Goal: Transaction & Acquisition: Purchase product/service

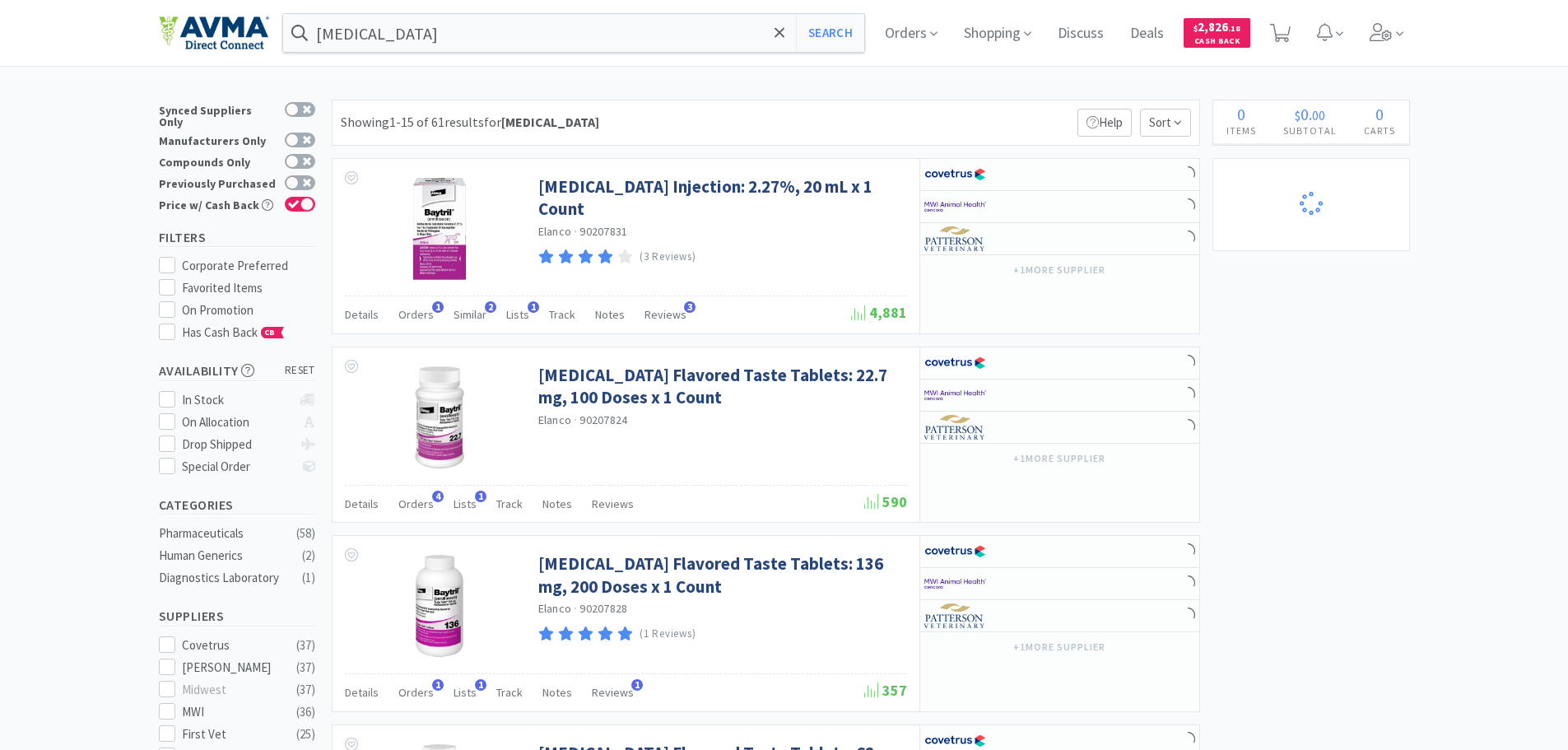
select select "1"
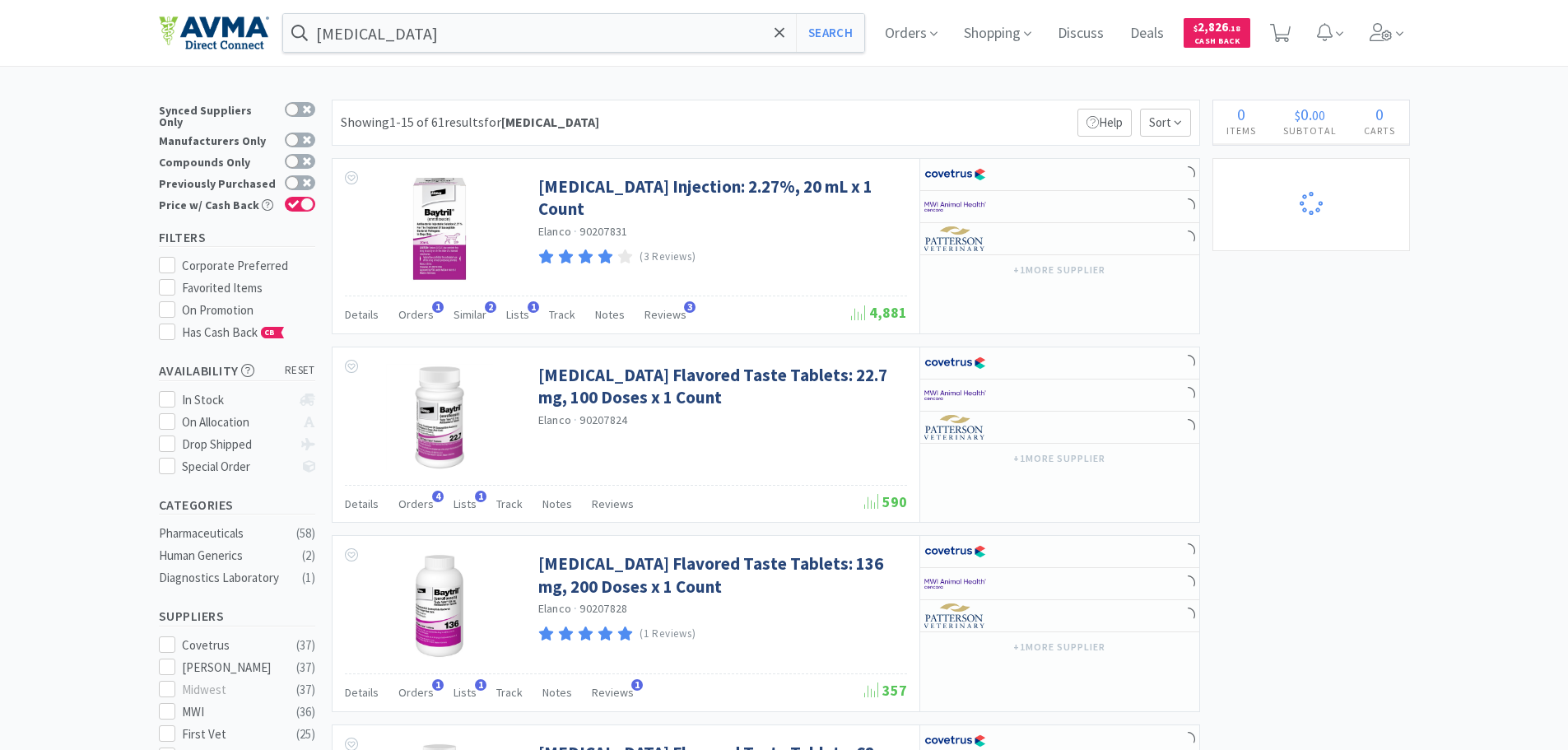
select select "1"
select select "3"
select select "1"
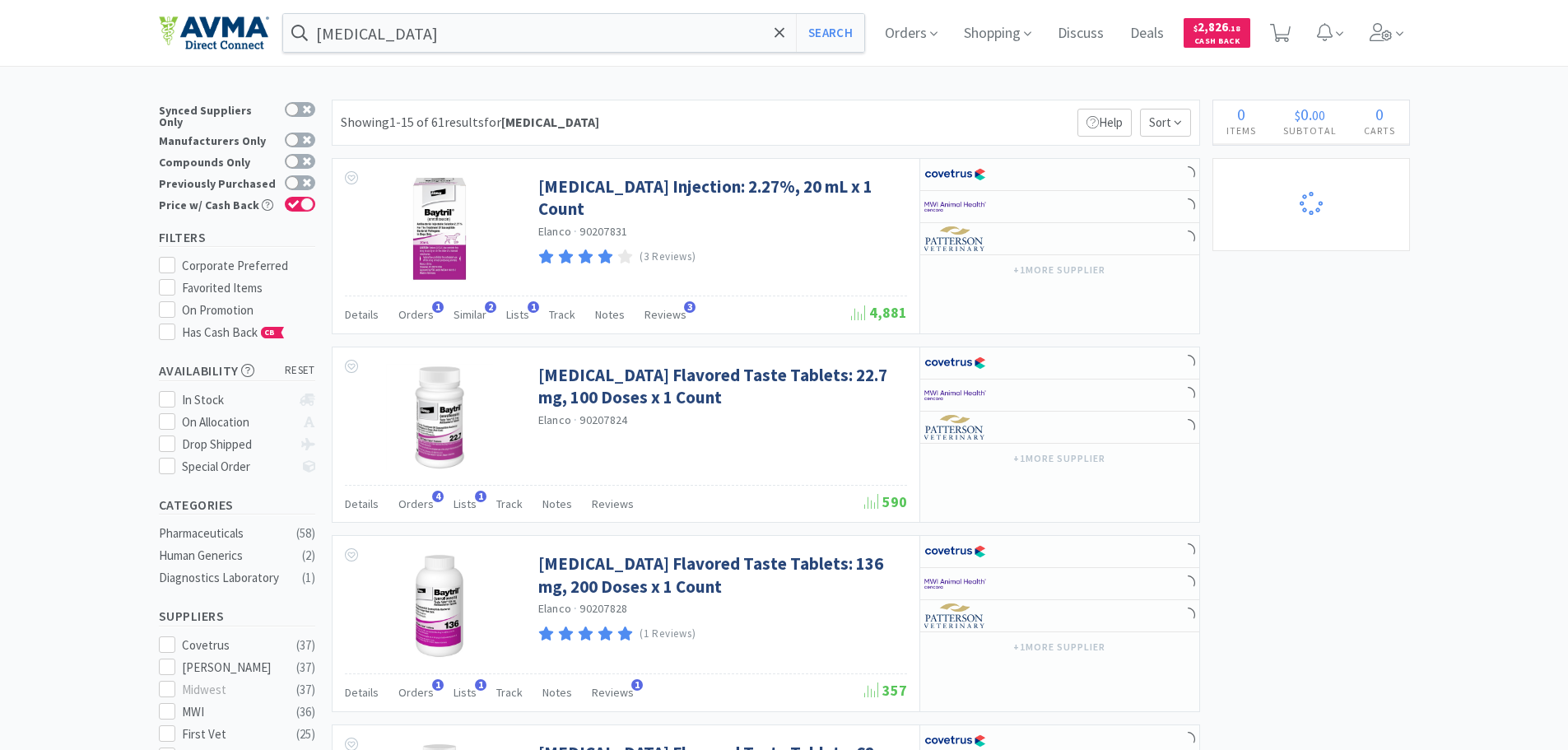
select select "1"
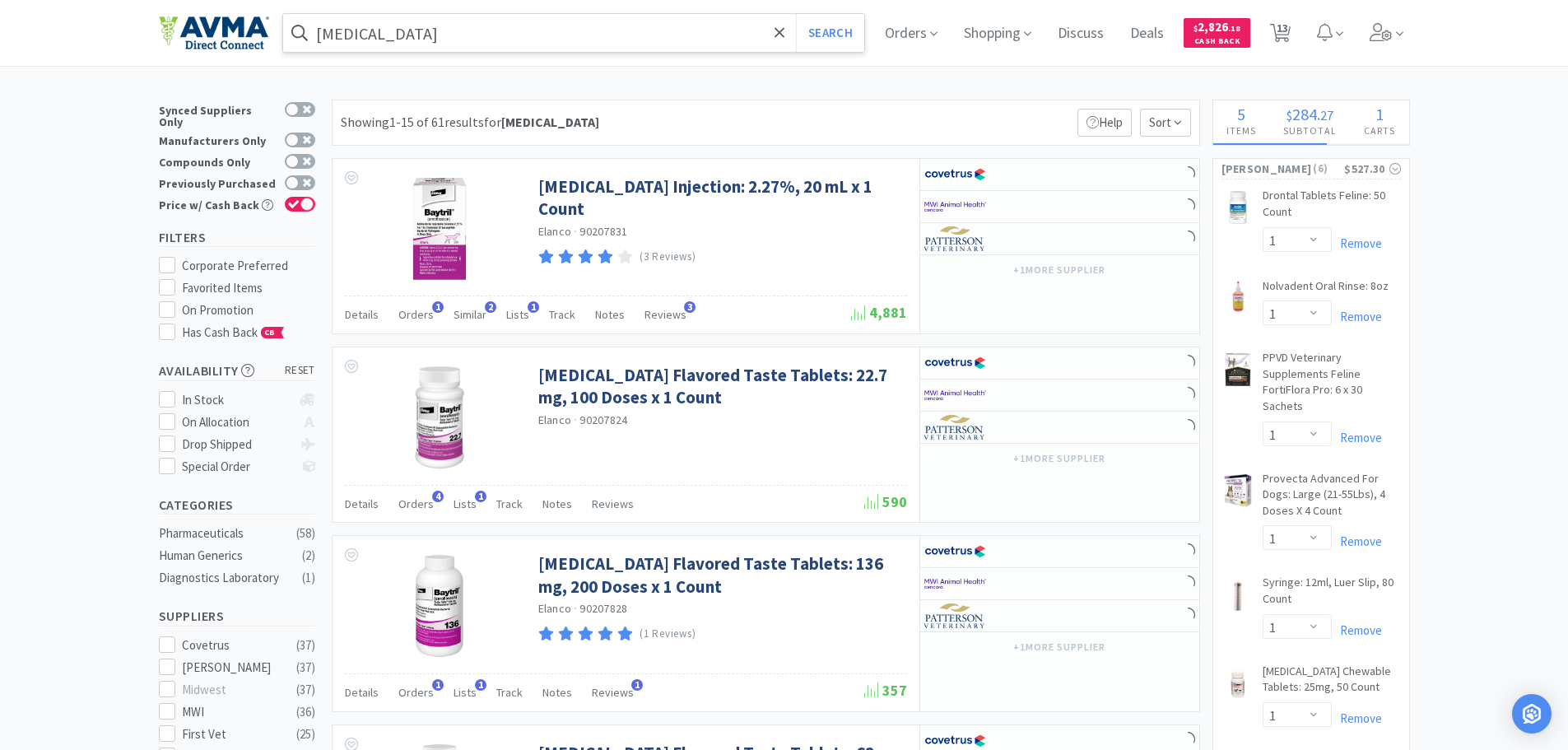
click at [418, 42] on input "[MEDICAL_DATA]" at bounding box center [574, 32] width 582 height 38
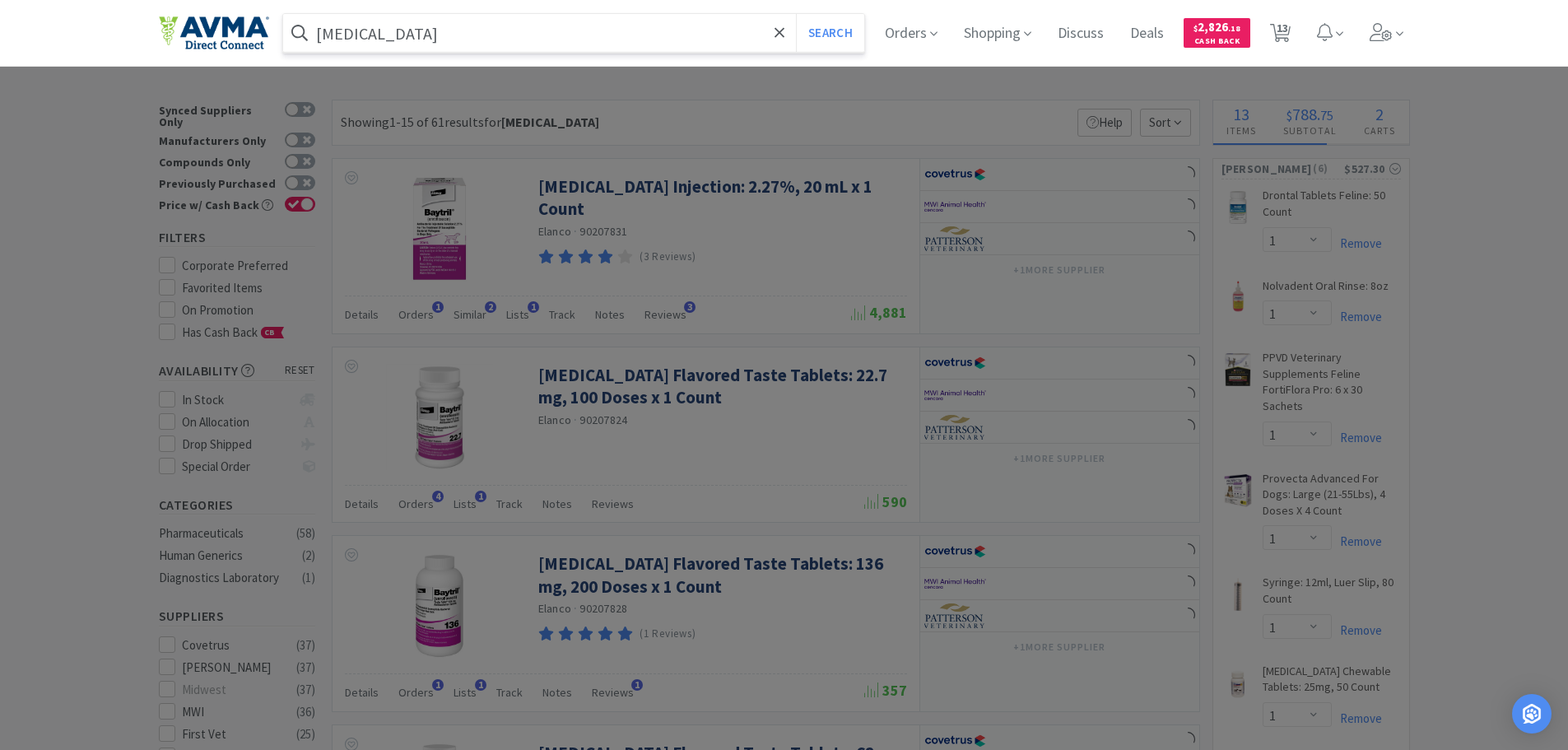
paste input "OPX4210"
type input "OPX4210"
click at [796, 14] on button "Search" at bounding box center [830, 32] width 68 height 38
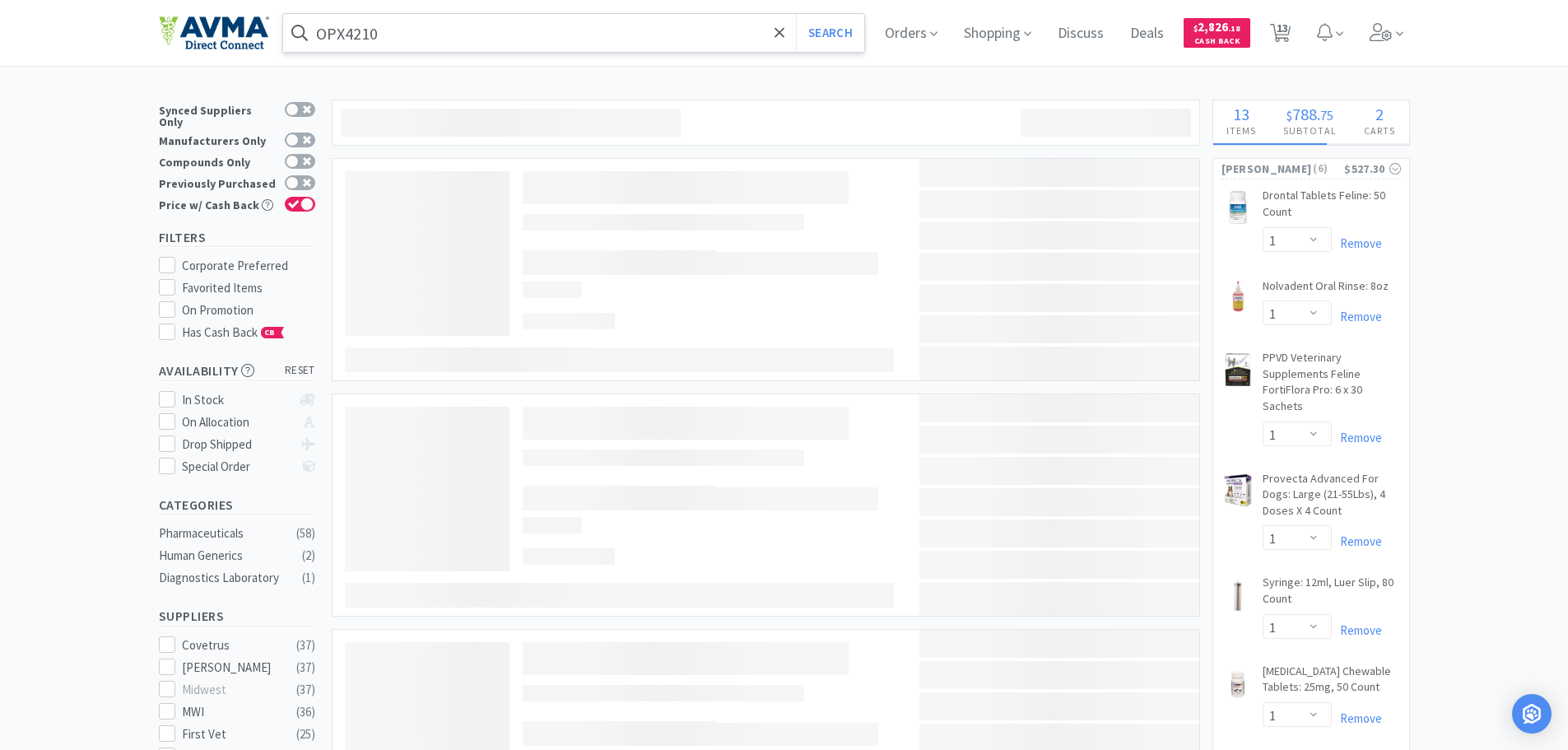
select select "1"
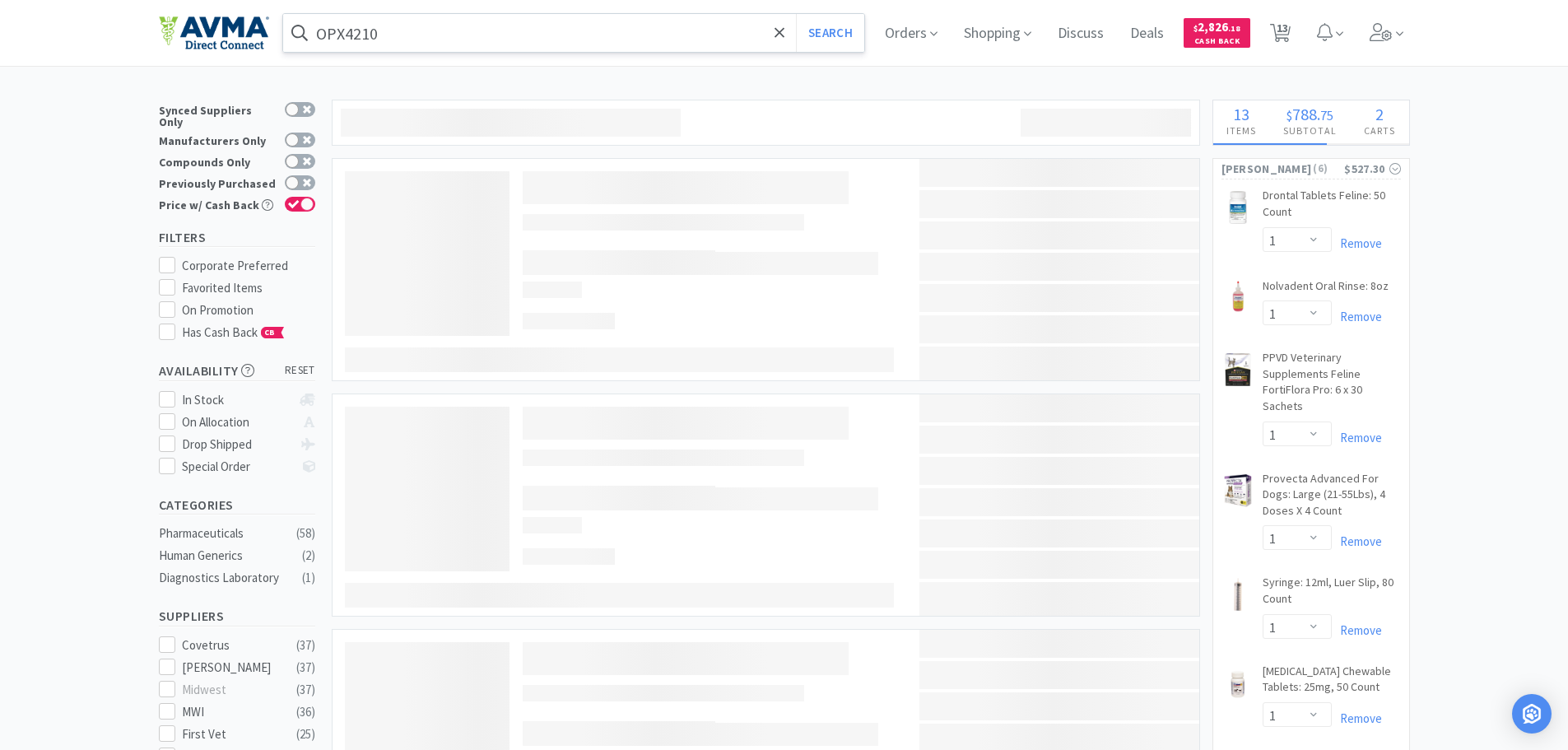
select select "1"
select select "2"
select select "1"
select select "2"
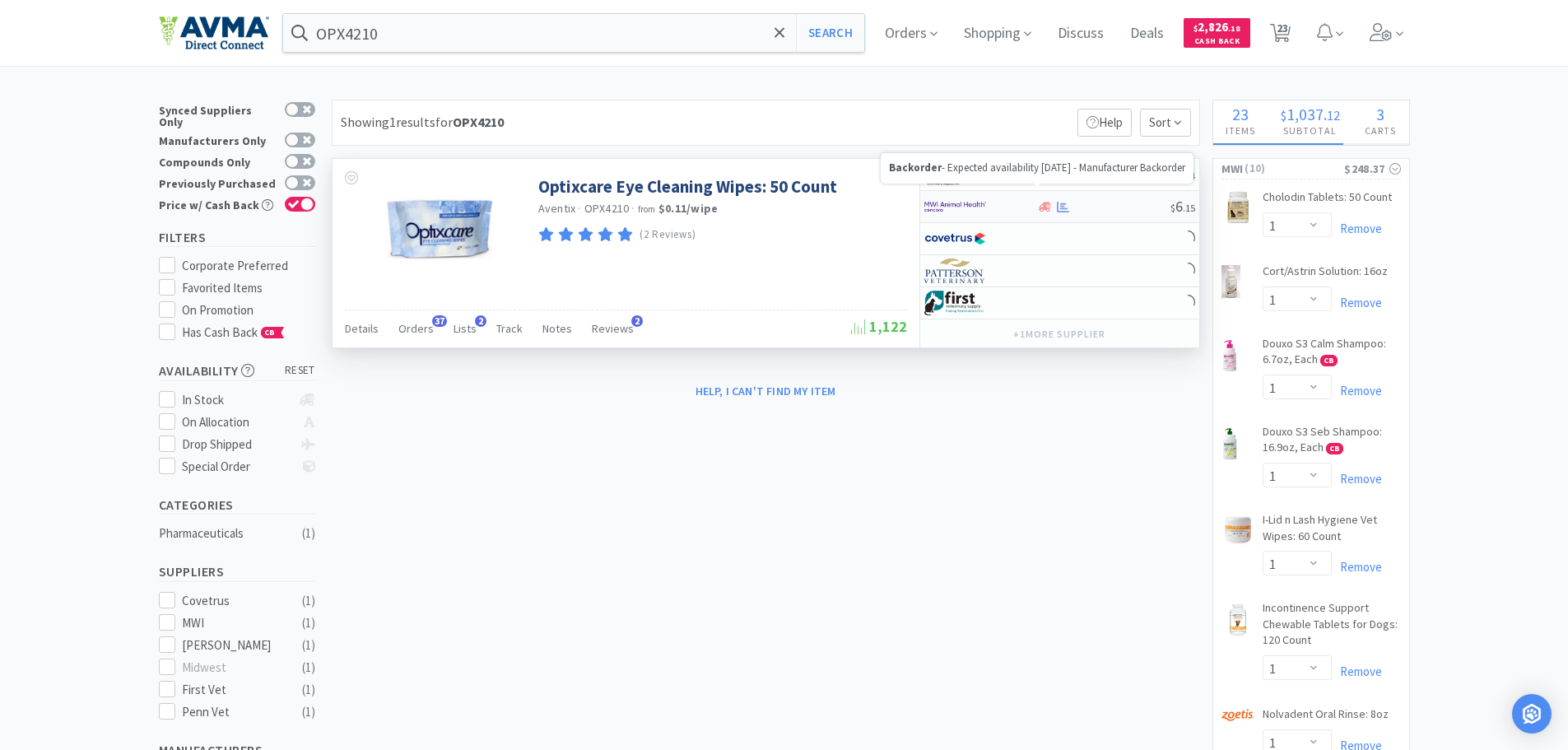
select select "2"
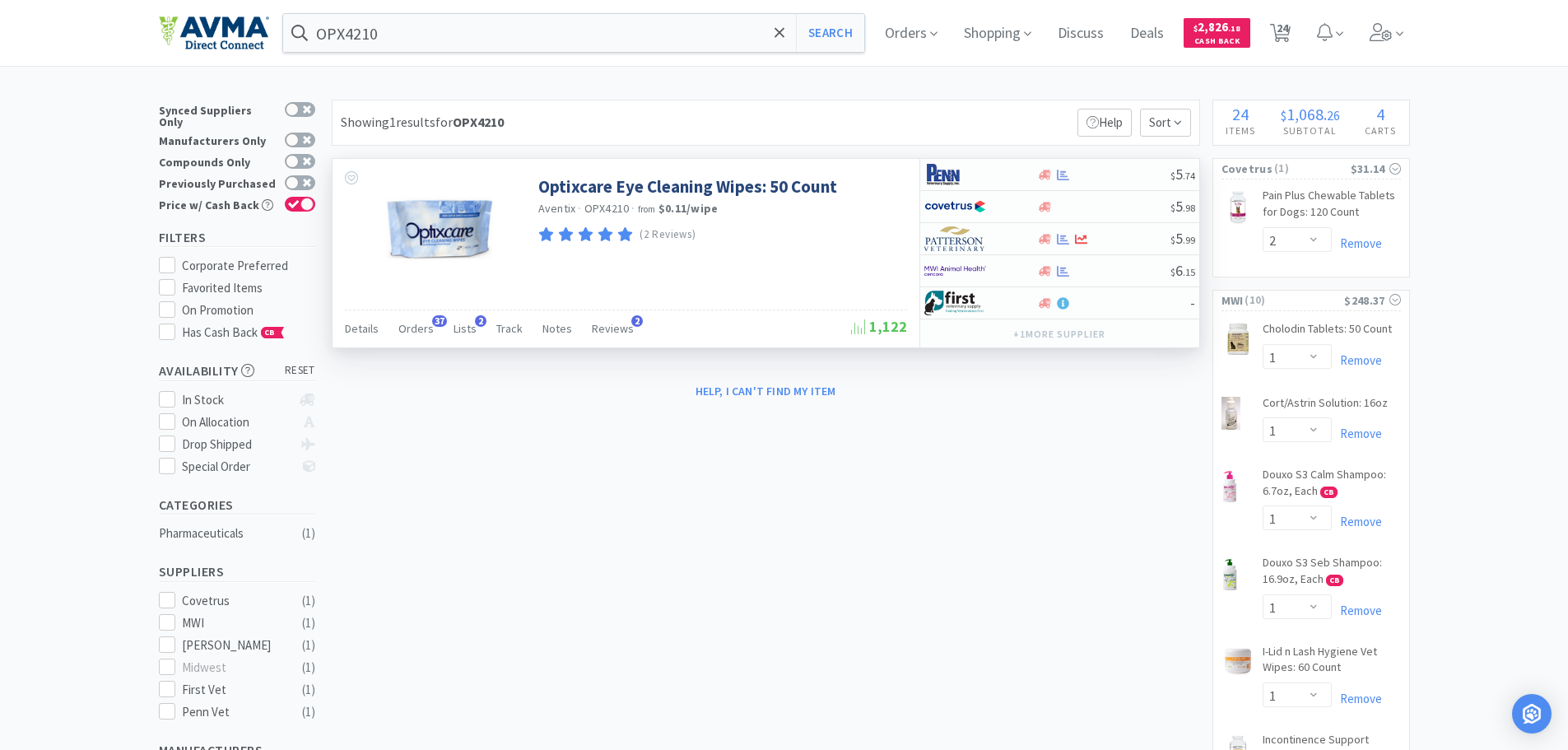
select select "1"
